Goal: Communication & Community: Answer question/provide support

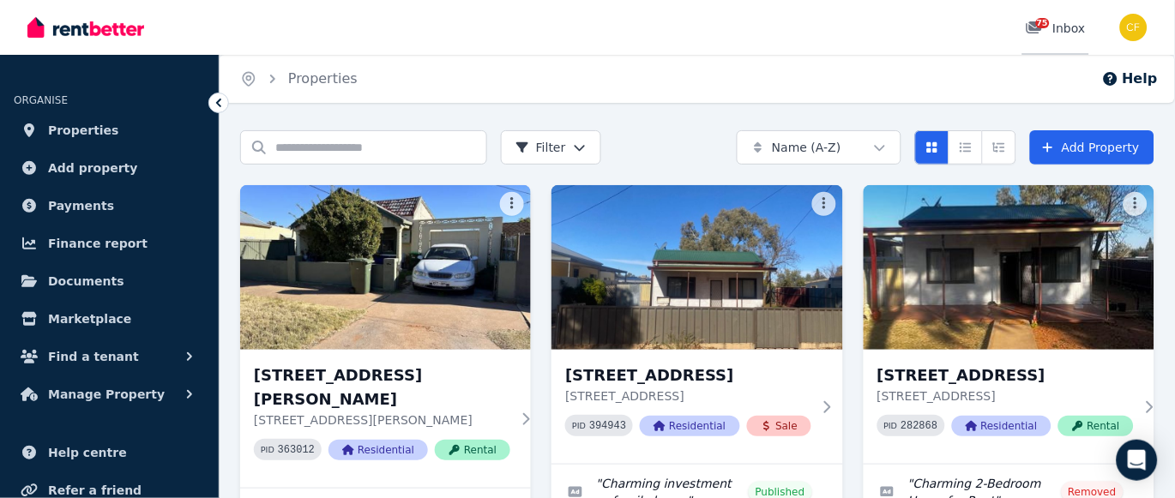
click at [1043, 23] on span "75" at bounding box center [1043, 23] width 14 height 10
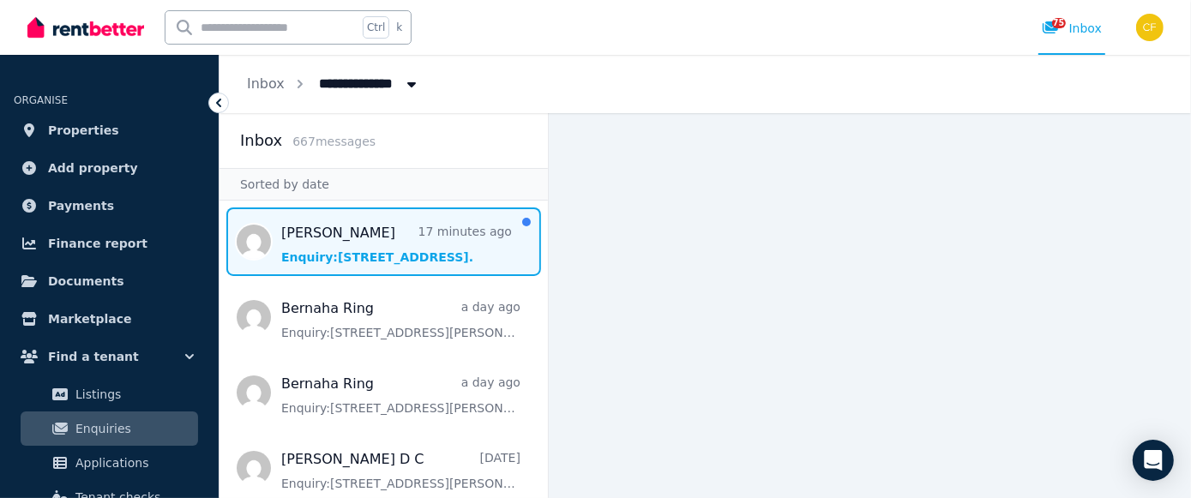
click at [328, 255] on span "Message list" at bounding box center [383, 241] width 328 height 69
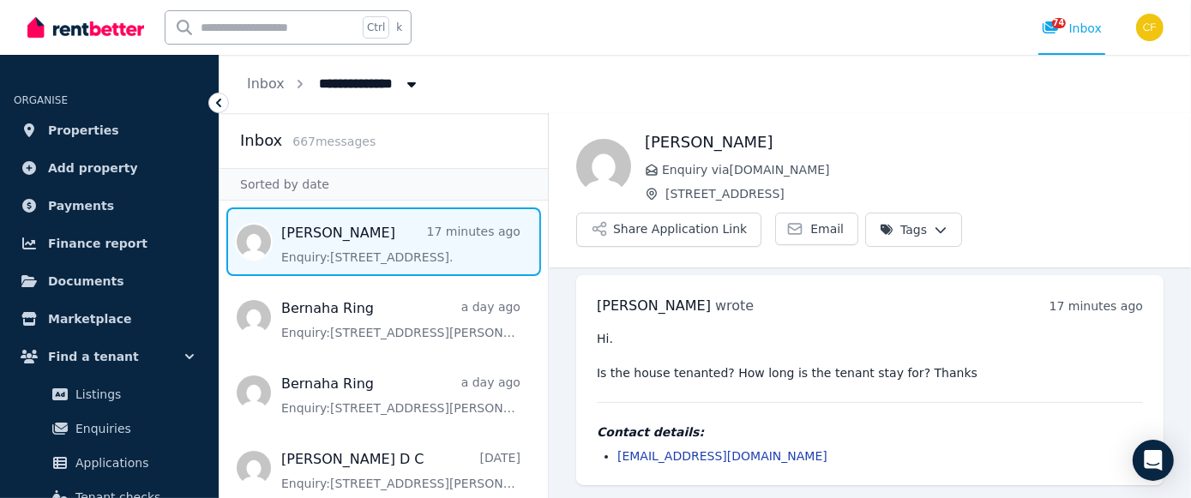
scroll to position [7, 0]
click at [521, 68] on div "**********" at bounding box center [704, 84] width 971 height 58
click at [1013, 141] on h1 "[PERSON_NAME]" at bounding box center [904, 142] width 519 height 24
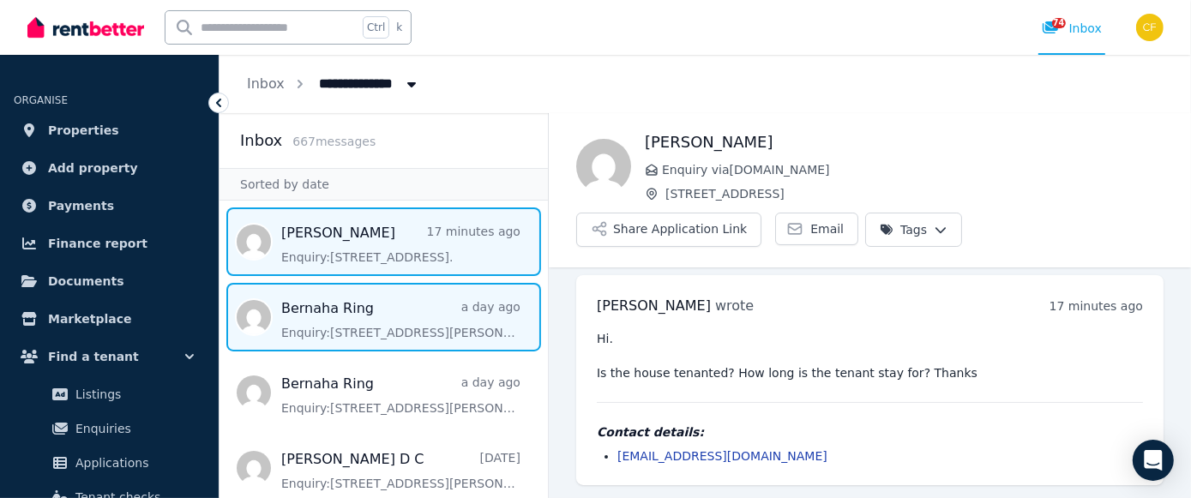
click at [383, 330] on span "Message list" at bounding box center [383, 317] width 328 height 69
